Goal: Task Accomplishment & Management: Manage account settings

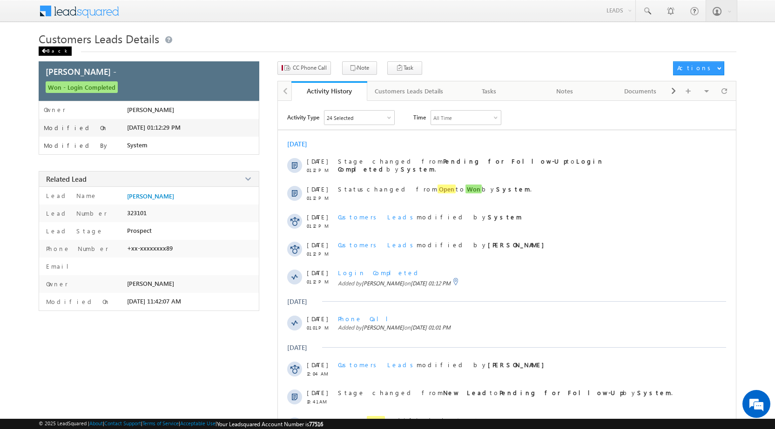
click at [49, 52] on div "Back" at bounding box center [55, 51] width 33 height 9
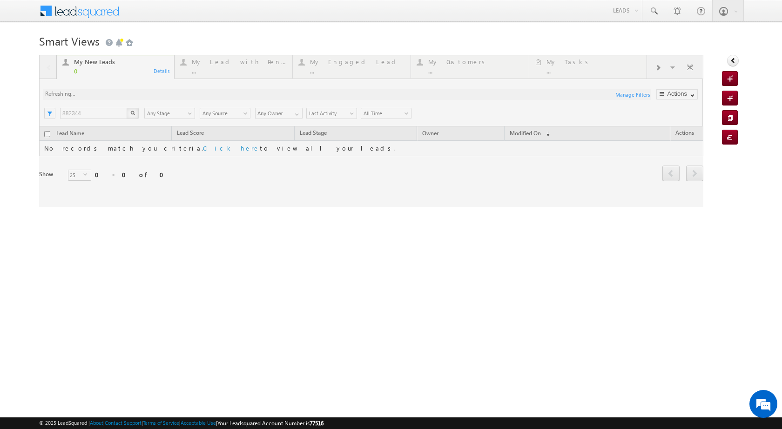
click at [90, 114] on div at bounding box center [371, 131] width 664 height 153
click at [89, 111] on input "882344" at bounding box center [93, 113] width 67 height 11
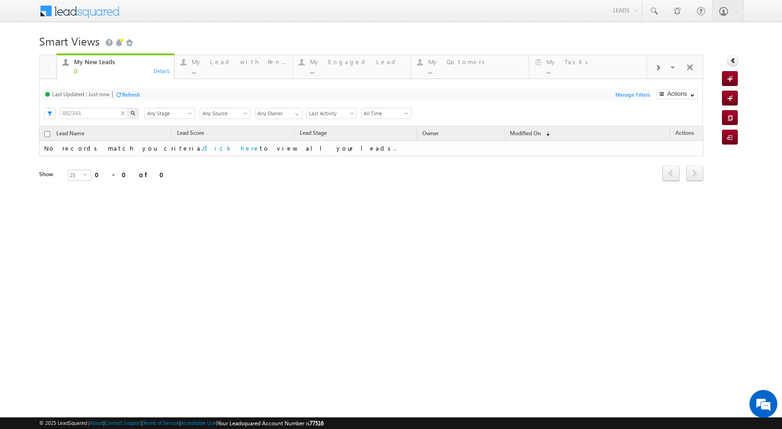
drag, startPoint x: 89, startPoint y: 111, endPoint x: 76, endPoint y: 112, distance: 13.5
click at [76, 112] on input "882344" at bounding box center [93, 113] width 67 height 11
paste input "PLOT REGISTRY GIFEED PLOT VAILUE 35 LAC LOAN AMO"
click at [81, 115] on input "882344" at bounding box center [93, 113] width 67 height 11
drag, startPoint x: 82, startPoint y: 115, endPoint x: 61, endPoint y: 113, distance: 20.6
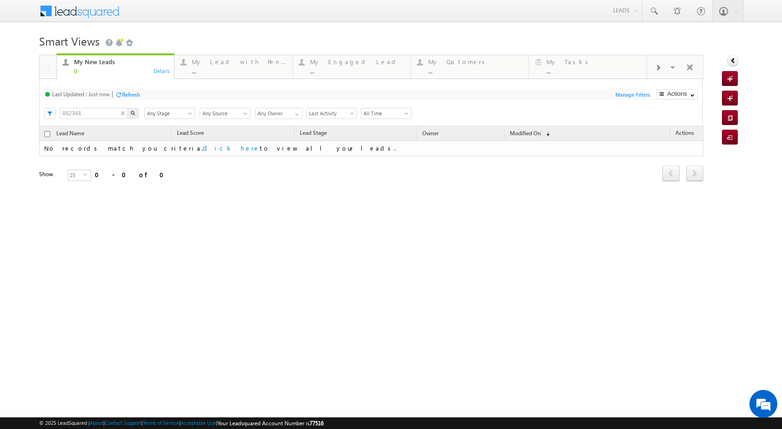
click at [61, 113] on input "882344" at bounding box center [93, 113] width 67 height 11
paste input "904476"
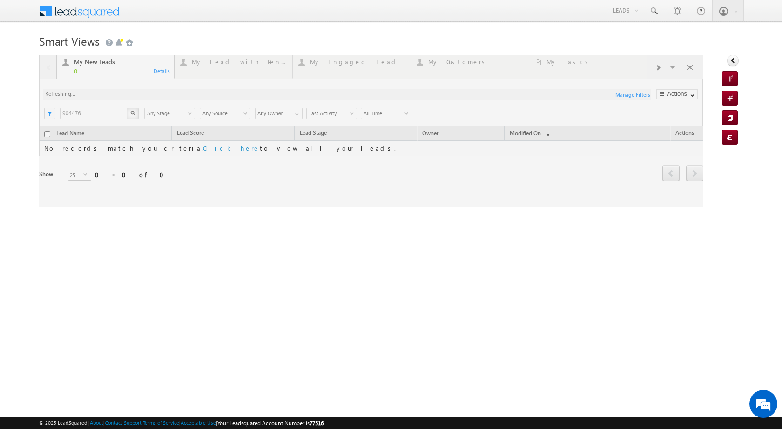
click at [129, 114] on div "My New Leads 0 Details My Lead with Pending Tasks ... Details My Engaged Lead .…" at bounding box center [371, 131] width 664 height 153
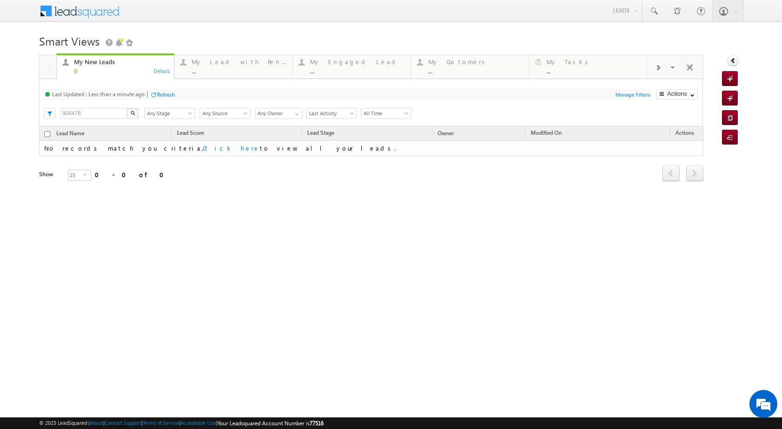
click at [490, 218] on div "Smart Views Getting Started Quick Add Lead My New Leads 0 Details My Lead with …" at bounding box center [391, 147] width 704 height 233
click at [84, 116] on input "904476" at bounding box center [93, 113] width 67 height 11
drag, startPoint x: 84, startPoint y: 114, endPoint x: 59, endPoint y: 114, distance: 25.1
click at [59, 114] on div "Search 904476 X Lead Stage Any Stage Any Stage Lead Source Any Source Any Sourc…" at bounding box center [378, 113] width 647 height 14
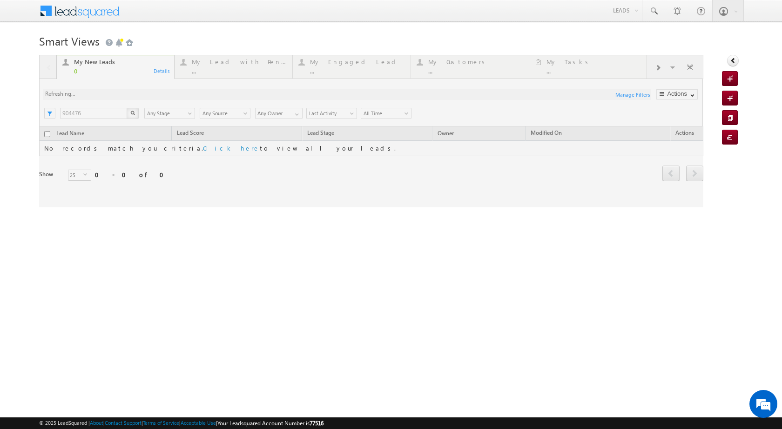
click at [134, 112] on div "My New Leads 0 Details My Lead with Pending Tasks ... Details My Engaged Lead .…" at bounding box center [371, 131] width 664 height 153
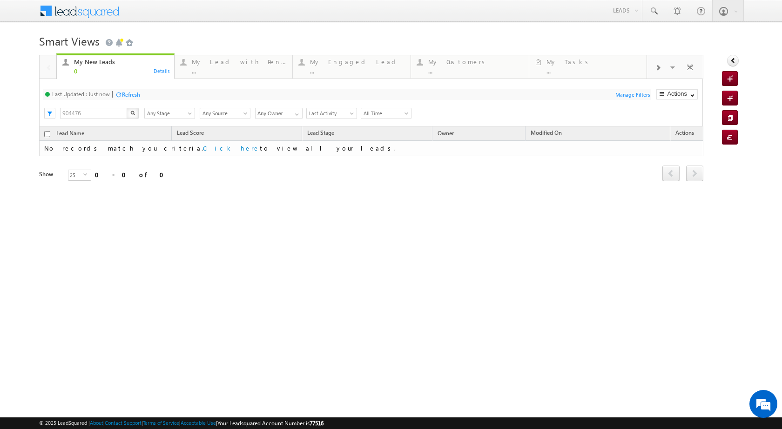
drag, startPoint x: 90, startPoint y: 107, endPoint x: 81, endPoint y: 110, distance: 9.1
click at [81, 110] on div "904476 X" at bounding box center [100, 114] width 80 height 14
drag, startPoint x: 81, startPoint y: 112, endPoint x: 62, endPoint y: 112, distance: 19.1
click at [62, 112] on input "904476" at bounding box center [93, 113] width 67 height 11
paste input "7404129787"
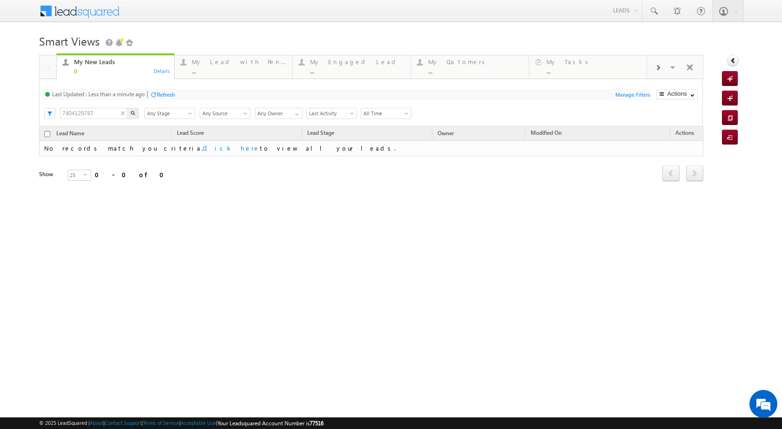
type input "7404129787"
click at [134, 115] on div "My New Leads 0 Details My Lead with Pending Tasks ... Details My Engaged Lead .…" at bounding box center [371, 131] width 664 height 153
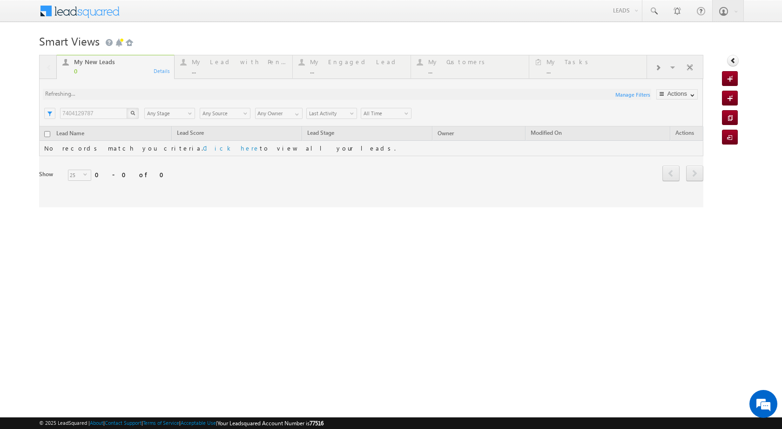
click at [132, 112] on div at bounding box center [371, 131] width 664 height 153
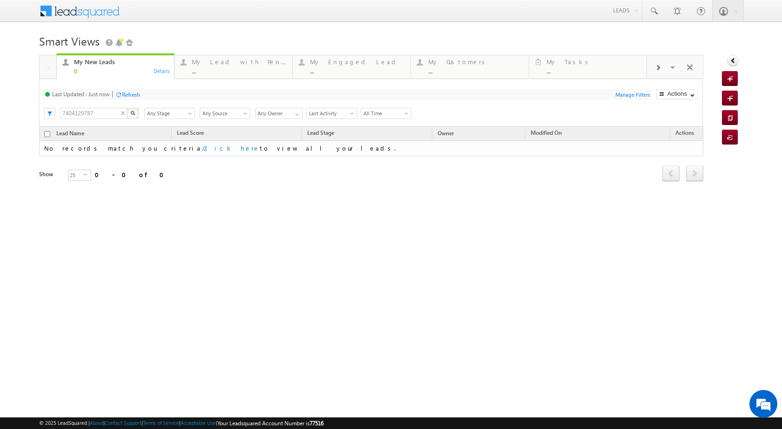
click at [132, 112] on div "My New Leads 0 Details My Lead with Pending Tasks ... Details My Engaged Lead .…" at bounding box center [371, 131] width 664 height 153
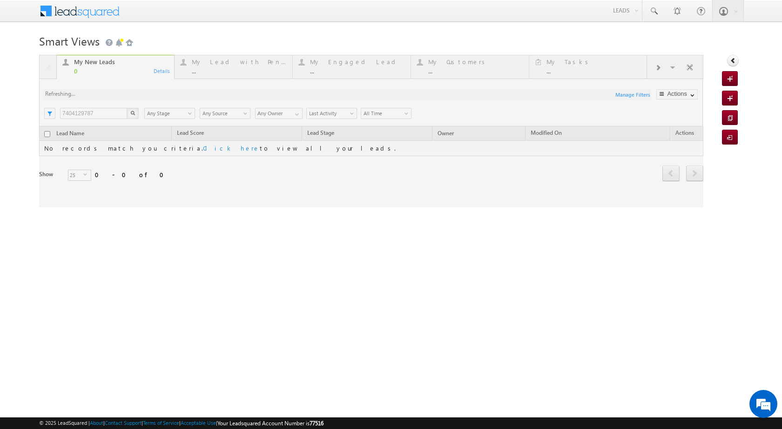
click at [132, 112] on div at bounding box center [371, 131] width 664 height 153
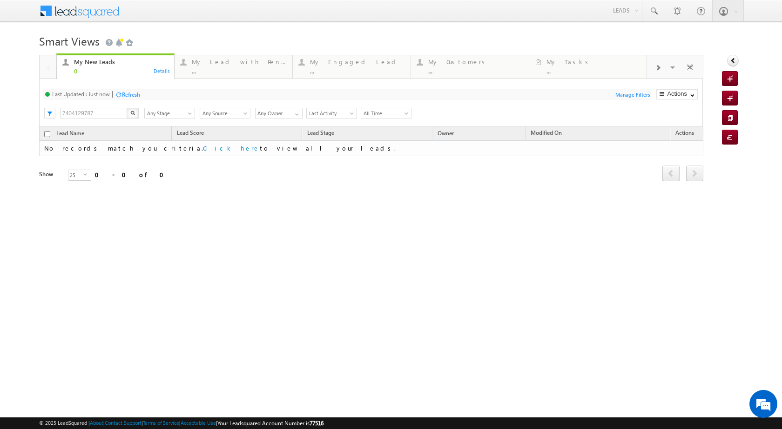
click at [131, 95] on div "Refresh" at bounding box center [131, 94] width 18 height 7
drag, startPoint x: 101, startPoint y: 108, endPoint x: 59, endPoint y: 112, distance: 42.1
click at [59, 112] on div "Search 7404129787 X Lead Stage Any Stage Any Stage Lead Source Any Source Any S…" at bounding box center [378, 113] width 647 height 14
paste input "904476"
type input "904476"
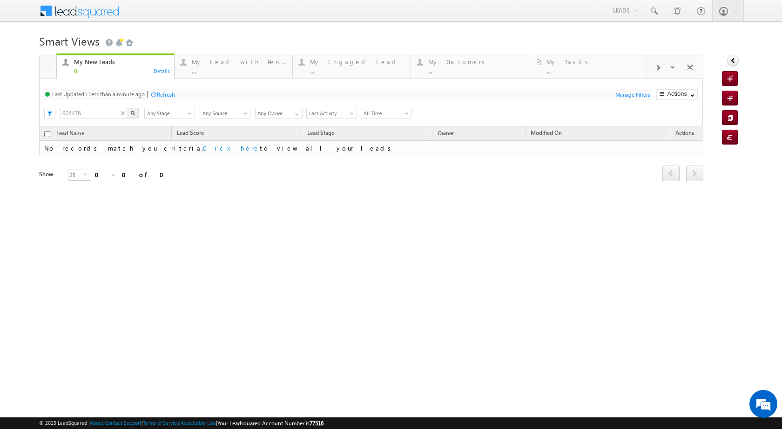
click at [135, 110] on div "My New Leads 0 Details My Lead with Pending Tasks ... Details My Engaged Lead .…" at bounding box center [371, 131] width 664 height 153
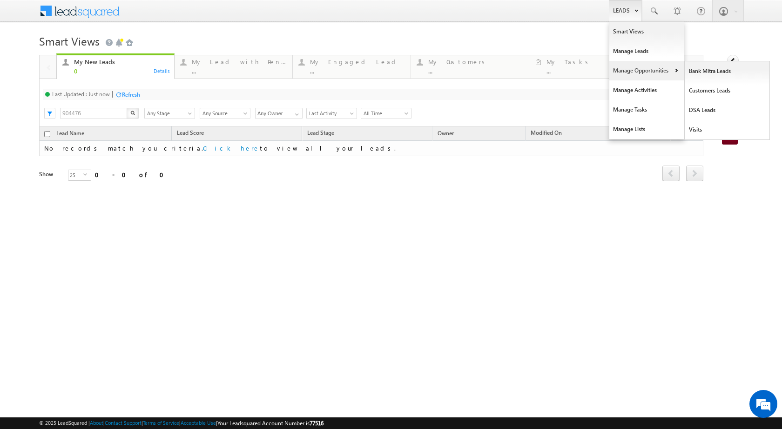
click at [641, 72] on link "Manage Opportunities" at bounding box center [646, 71] width 74 height 20
click at [632, 13] on link "Leads" at bounding box center [625, 10] width 33 height 21
click at [707, 113] on link "DSA Leads" at bounding box center [726, 111] width 85 height 20
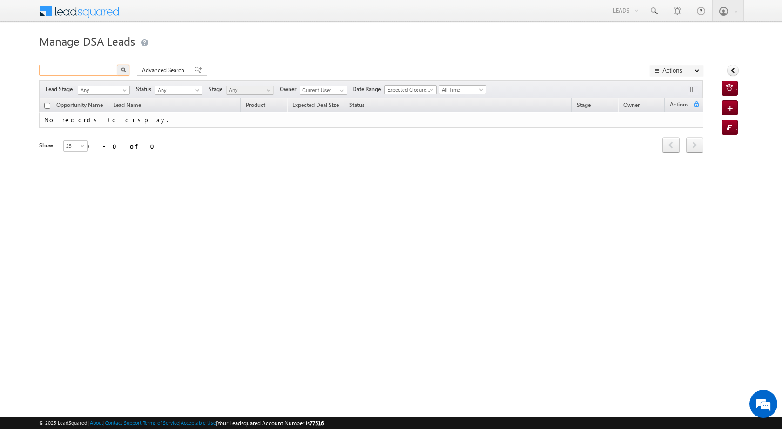
drag, startPoint x: 92, startPoint y: 67, endPoint x: 50, endPoint y: 67, distance: 41.9
click at [50, 67] on input "text" at bounding box center [79, 70] width 80 height 11
click at [53, 67] on input "text" at bounding box center [79, 70] width 80 height 11
paste input "904476"
click at [119, 71] on button "button" at bounding box center [123, 70] width 12 height 11
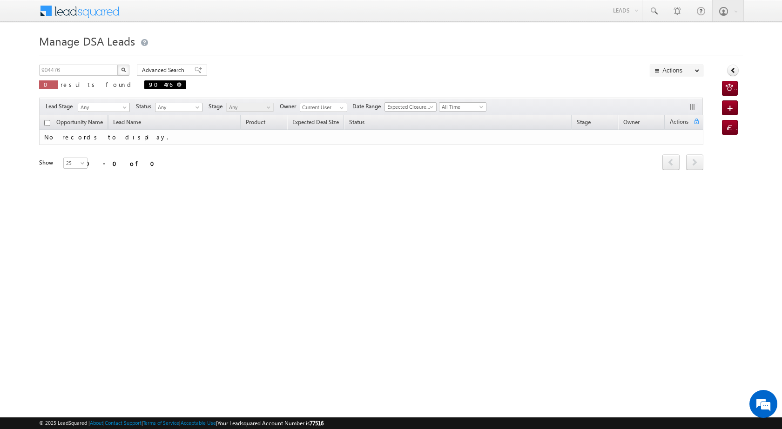
click at [177, 84] on span at bounding box center [179, 84] width 5 height 5
type input "Search DSA Leads"
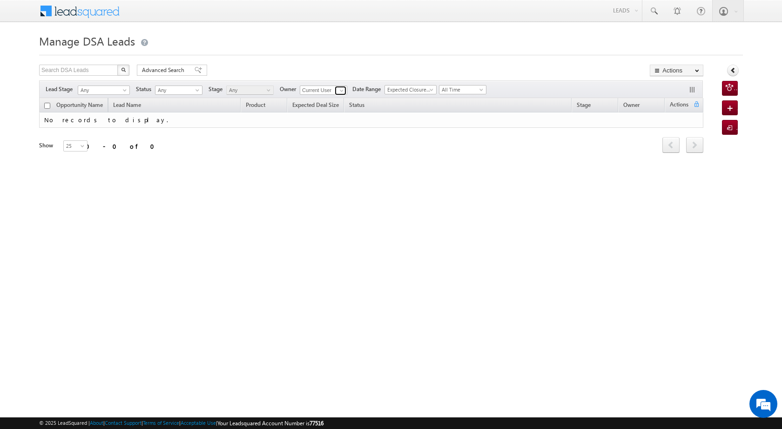
click at [336, 89] on link at bounding box center [341, 90] width 12 height 9
click at [323, 101] on link "Any" at bounding box center [324, 100] width 48 height 11
type input "Any"
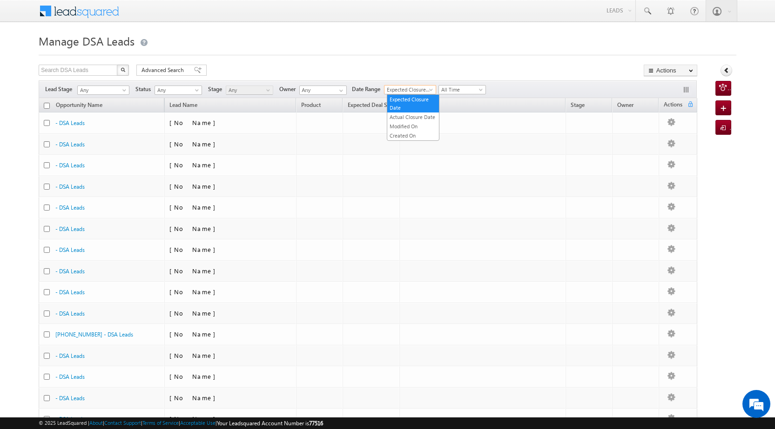
click at [434, 91] on span at bounding box center [431, 91] width 7 height 7
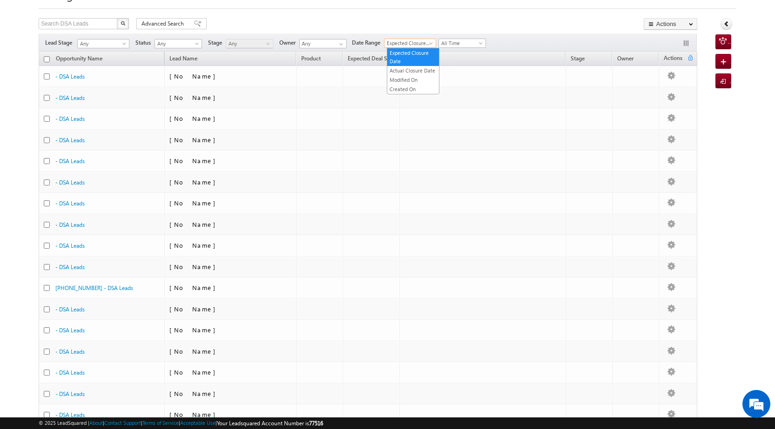
click at [340, 16] on div "Manage DSA Leads Search DSA Leads X 758 results found Advanced Search Advanced …" at bounding box center [387, 316] width 697 height 662
click at [81, 27] on input "text" at bounding box center [79, 23] width 80 height 11
drag, startPoint x: 81, startPoint y: 26, endPoint x: 59, endPoint y: 20, distance: 23.0
paste input "904476"
click at [120, 25] on button "button" at bounding box center [123, 23] width 12 height 11
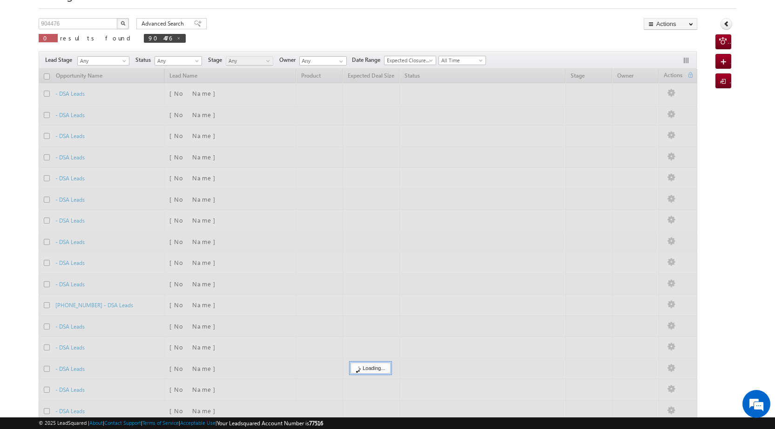
scroll to position [0, 0]
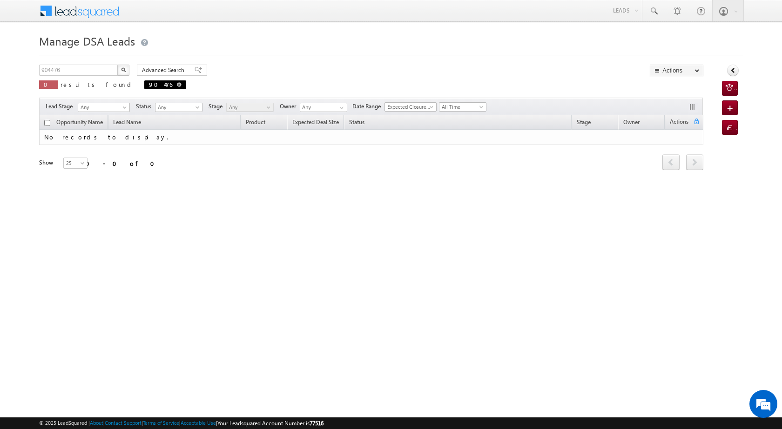
click at [144, 86] on span "904476" at bounding box center [165, 84] width 42 height 9
click at [427, 107] on span "Expected Closure Date" at bounding box center [409, 107] width 48 height 8
click at [411, 145] on link "Modified On" at bounding box center [413, 144] width 52 height 8
click at [177, 85] on span at bounding box center [179, 84] width 5 height 5
type input "Search DSA Leads"
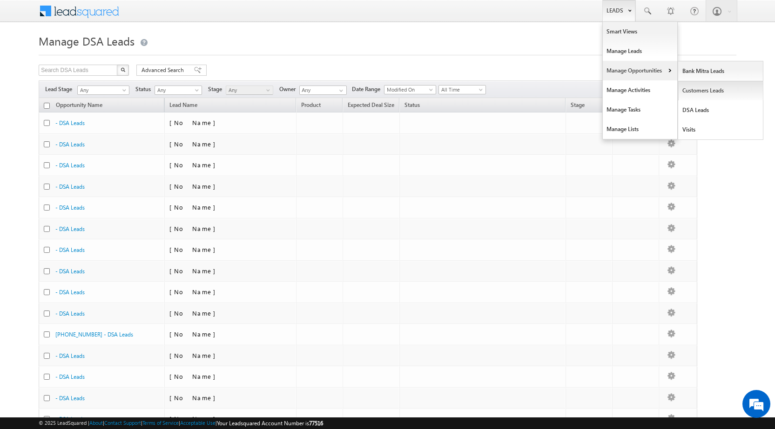
click at [697, 89] on link "Customers Leads" at bounding box center [720, 91] width 85 height 20
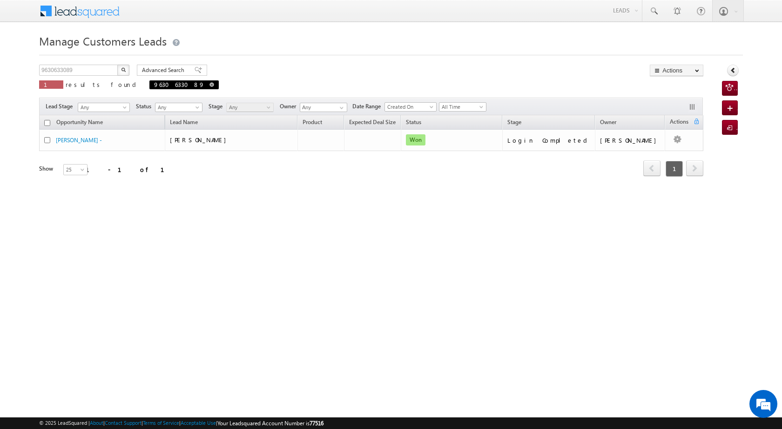
click at [209, 84] on span at bounding box center [211, 84] width 5 height 5
type input "Search Customers Leads"
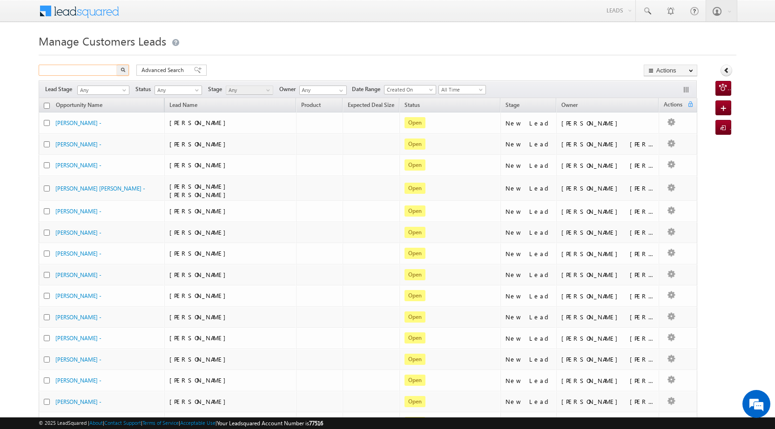
click at [72, 72] on input "text" at bounding box center [79, 70] width 80 height 11
paste input "904476"
type input "904476"
click at [124, 74] on button "button" at bounding box center [123, 70] width 12 height 11
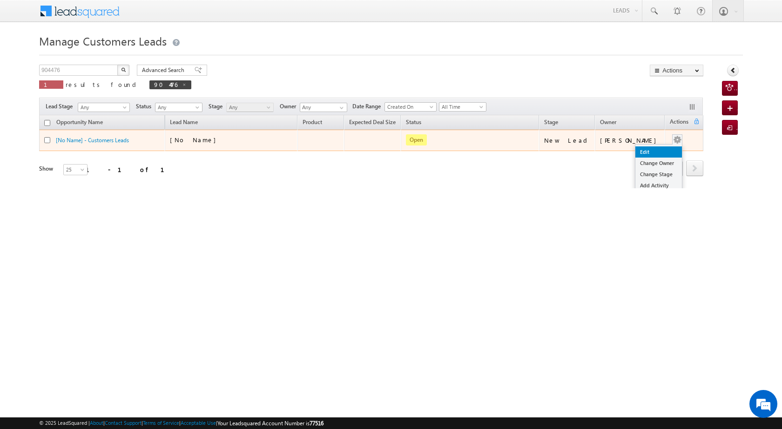
click at [654, 149] on link "Edit" at bounding box center [658, 152] width 47 height 11
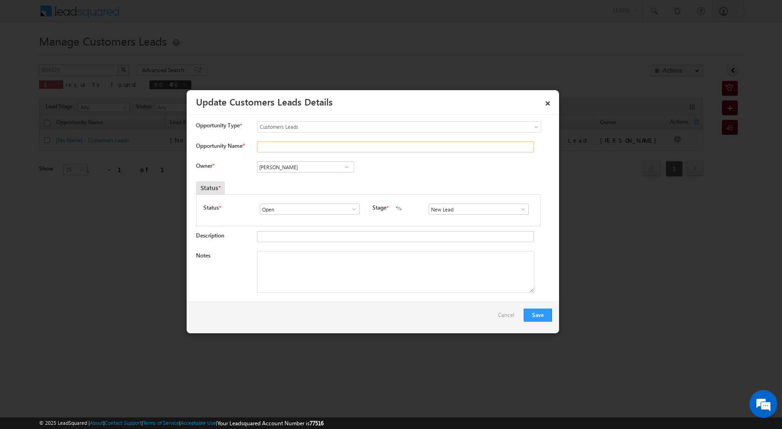
click at [281, 149] on input "Opportunity Name *" at bounding box center [395, 146] width 277 height 11
click at [271, 146] on input "Opportunity Name *" at bounding box center [395, 146] width 277 height 11
click at [329, 146] on input "Opportunity Name *" at bounding box center [395, 146] width 277 height 11
paste input "SAILENDER SAINI"
type input "SAILENDER SAINI"
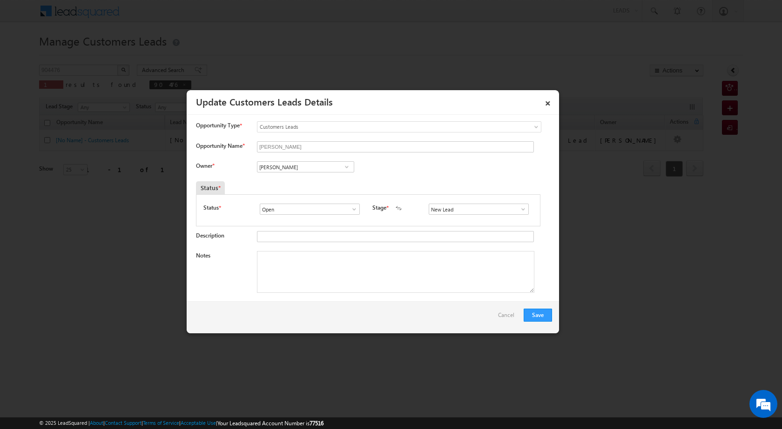
click at [351, 209] on span at bounding box center [353, 209] width 9 height 7
click at [345, 169] on span at bounding box center [346, 166] width 9 height 7
click at [348, 167] on span at bounding box center [346, 166] width 9 height 7
click at [322, 219] on span "maheswar.moharana@sgrlimited.in" at bounding box center [303, 218] width 84 height 7
type input "Maheswar Moharana"
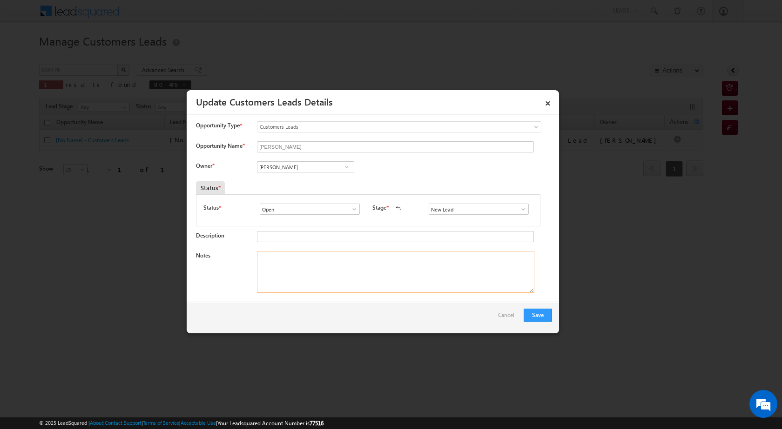
click at [343, 290] on textarea "Notes" at bounding box center [395, 272] width 277 height 42
click at [517, 205] on link at bounding box center [521, 209] width 12 height 9
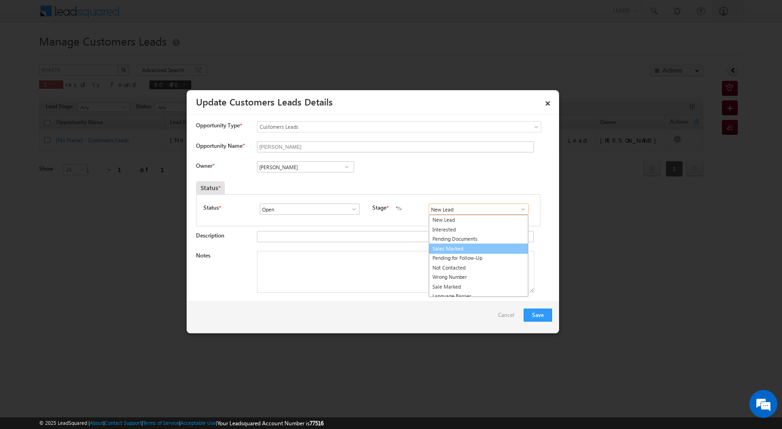
click at [461, 246] on link "Sales Marked" at bounding box center [479, 249] width 100 height 11
type input "Sales Marked"
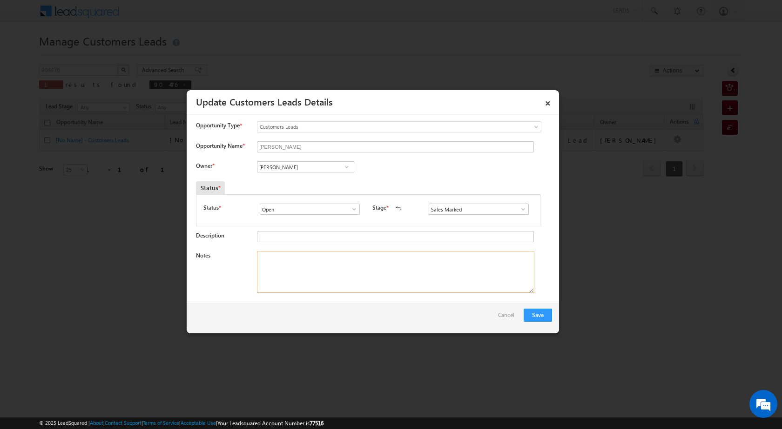
click at [447, 264] on textarea "Notes" at bounding box center [395, 272] width 277 height 42
paste textarea "PLOT REGISTRY GIFEED PLOT VAILUE 35 LAC LOAN AMOUNT 15 LAC HOMOCLAINTING SERVIC…"
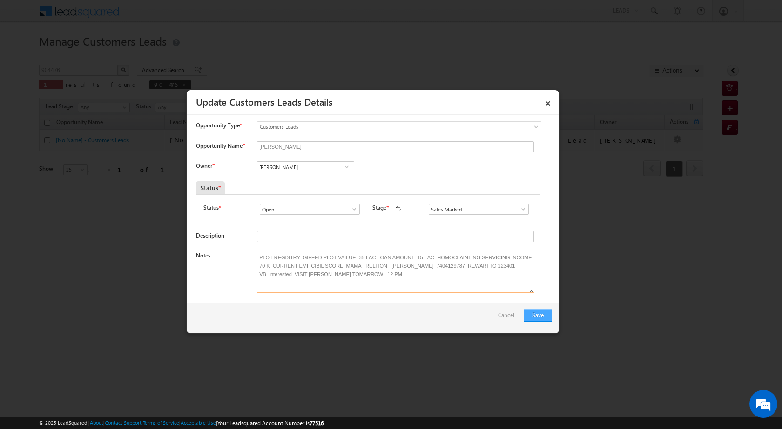
type textarea "PLOT REGISTRY GIFEED PLOT VAILUE 35 LAC LOAN AMOUNT 15 LAC HOMOCLAINTING SERVIC…"
click at [539, 316] on button "Save" at bounding box center [537, 315] width 28 height 13
